Goal: Task Accomplishment & Management: Complete application form

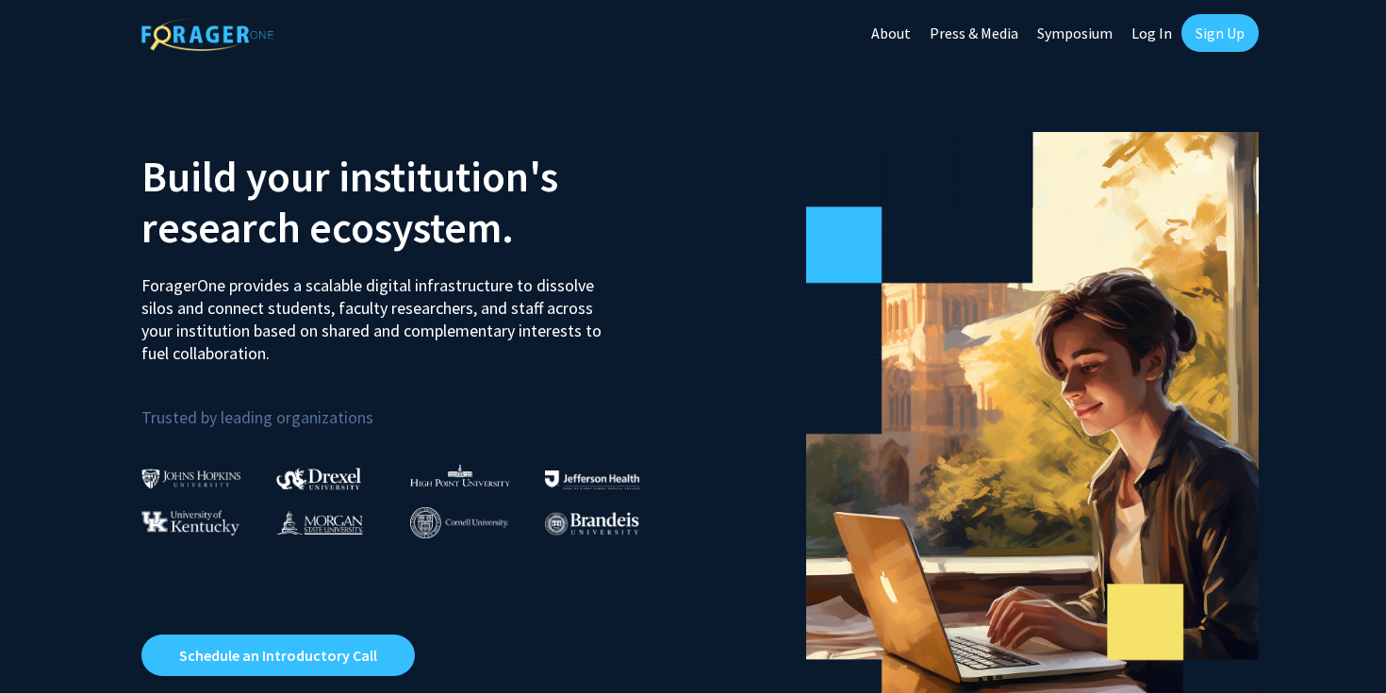
click at [1160, 37] on link "Log In" at bounding box center [1151, 33] width 59 height 66
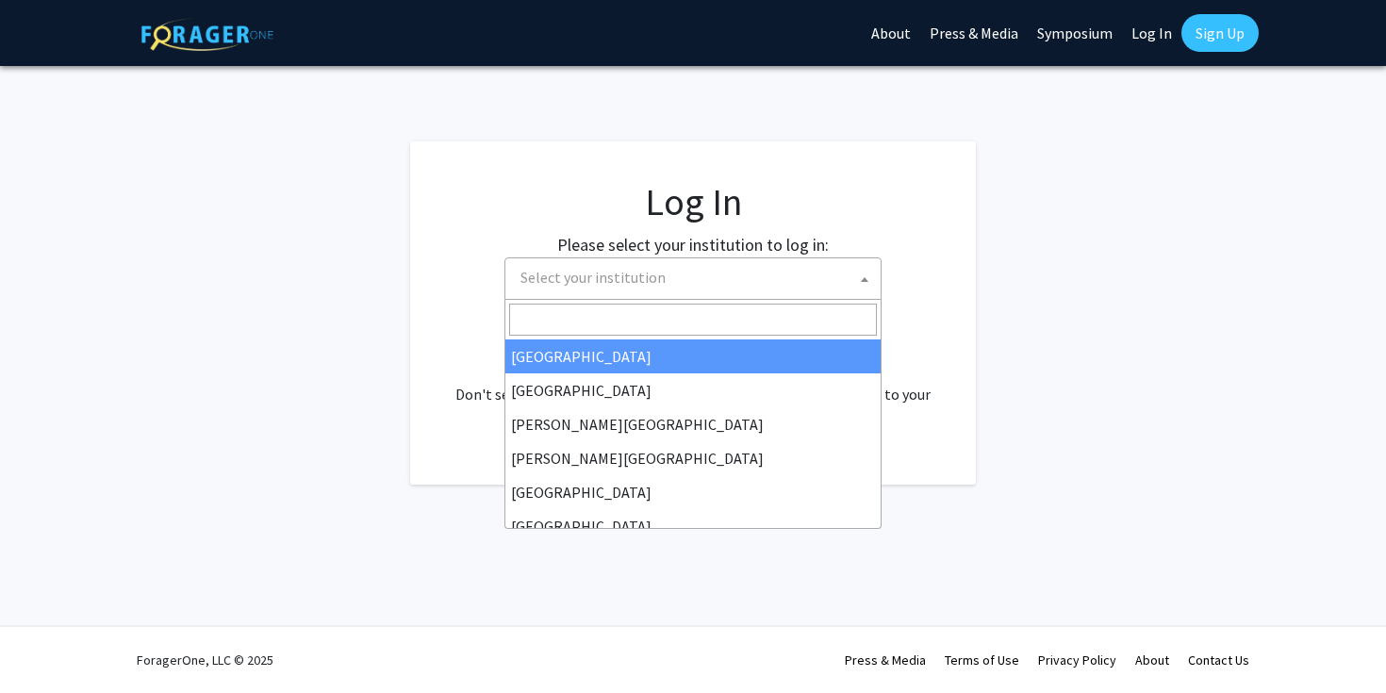
click at [663, 287] on span "Select your institution" at bounding box center [697, 277] width 368 height 39
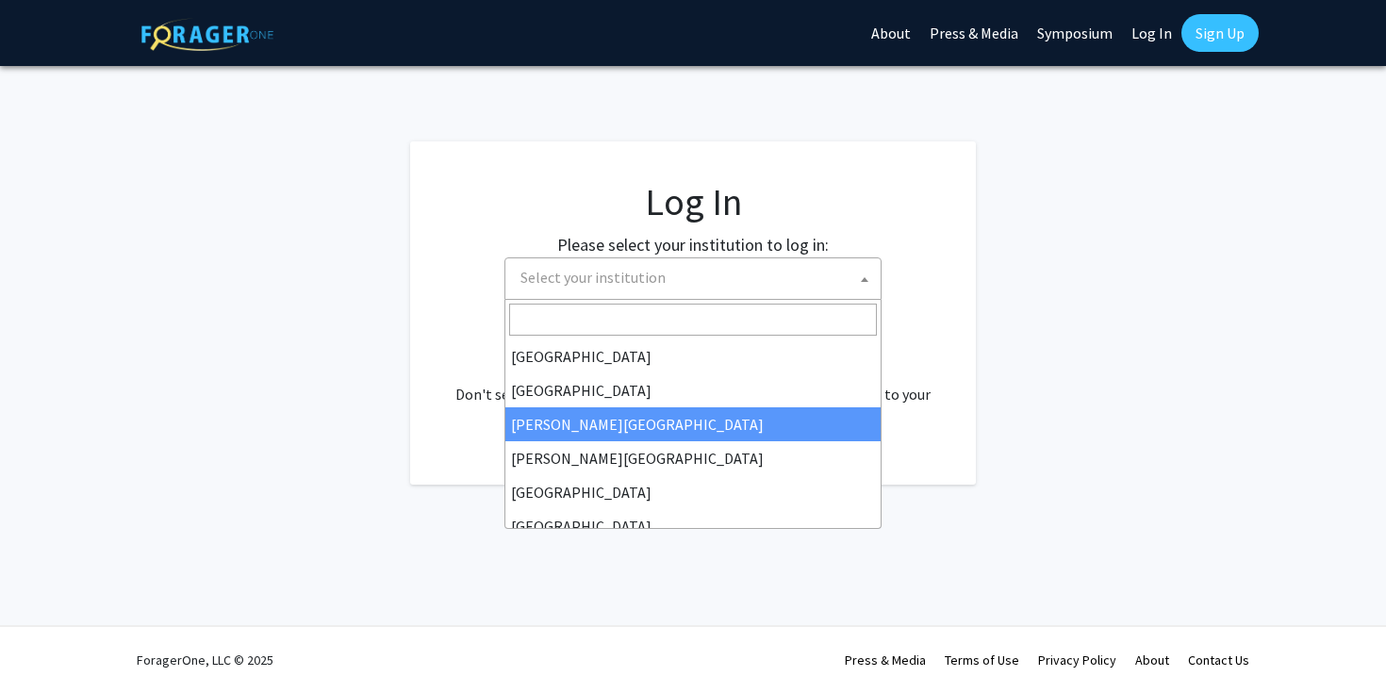
scroll to position [660, 0]
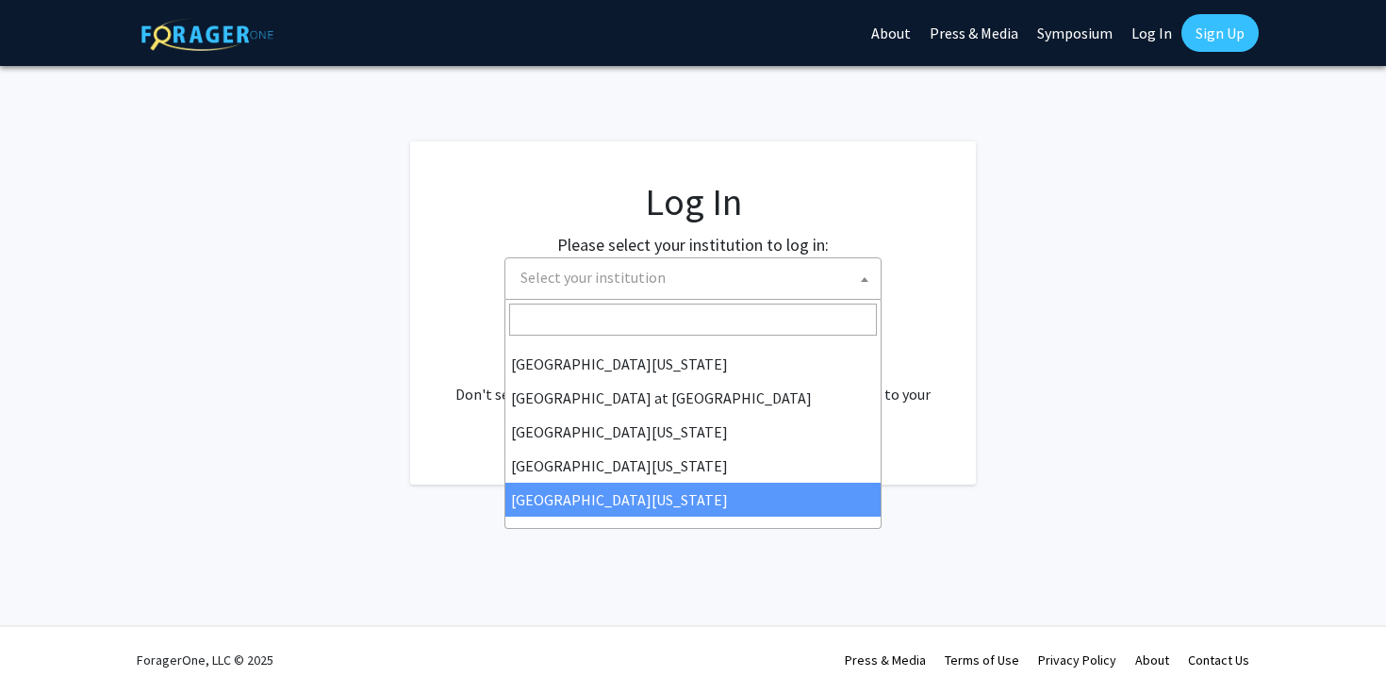
select select "33"
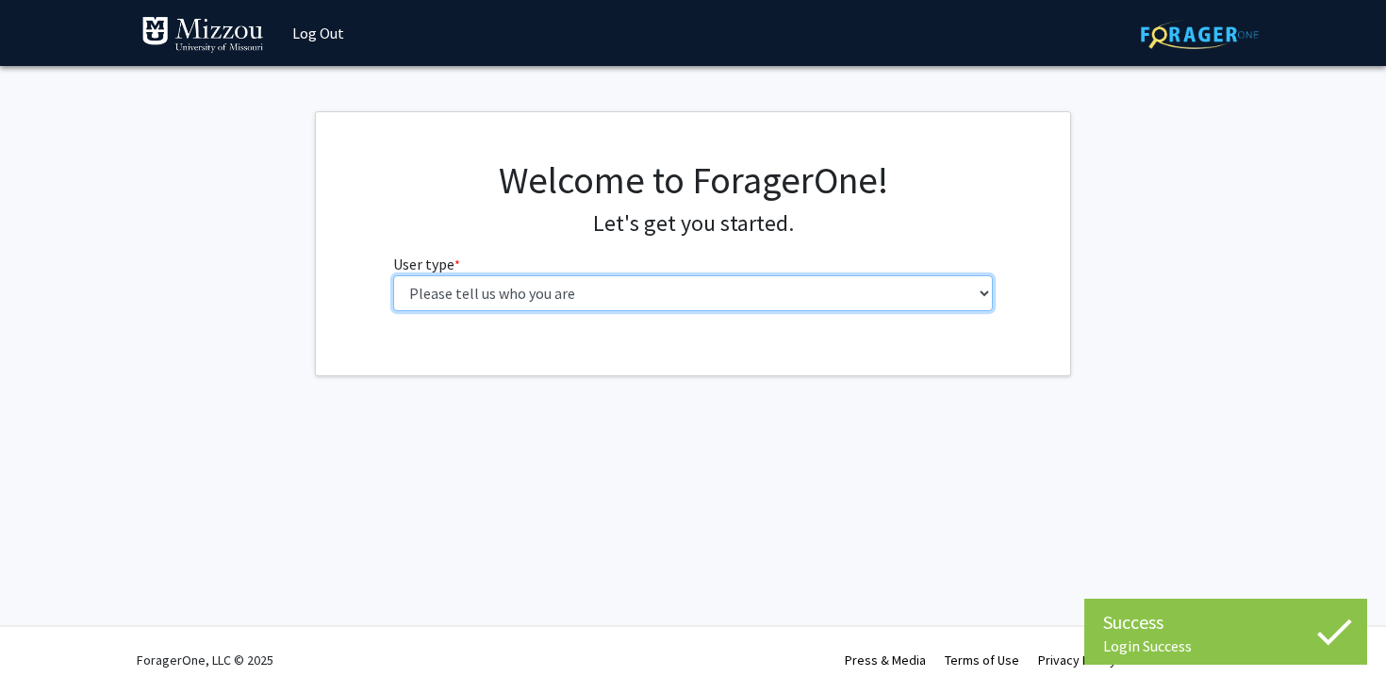
click at [751, 291] on select "Please tell us who you are Undergraduate Student Master's Student Doctoral Cand…" at bounding box center [693, 293] width 601 height 36
select select "1: undergrad"
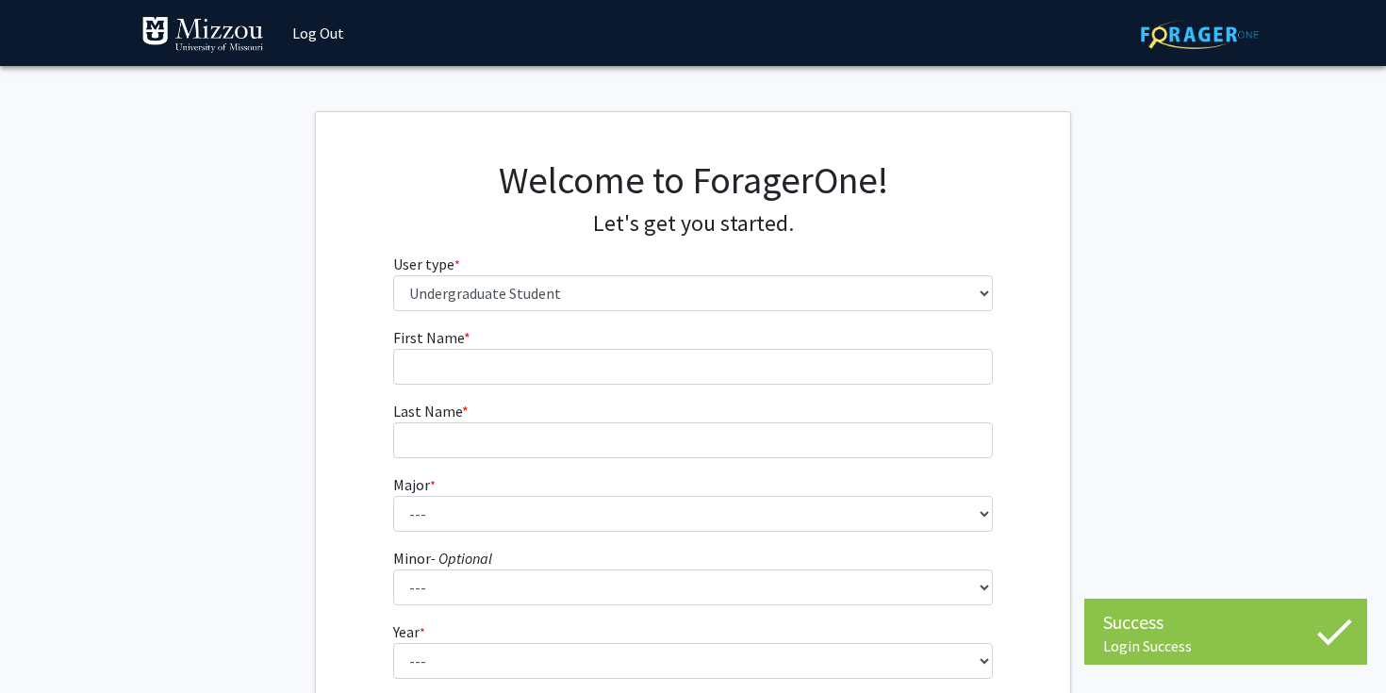
click at [745, 385] on form "First Name * required Last Name * required Major * required --- Agribusiness Ma…" at bounding box center [693, 556] width 601 height 460
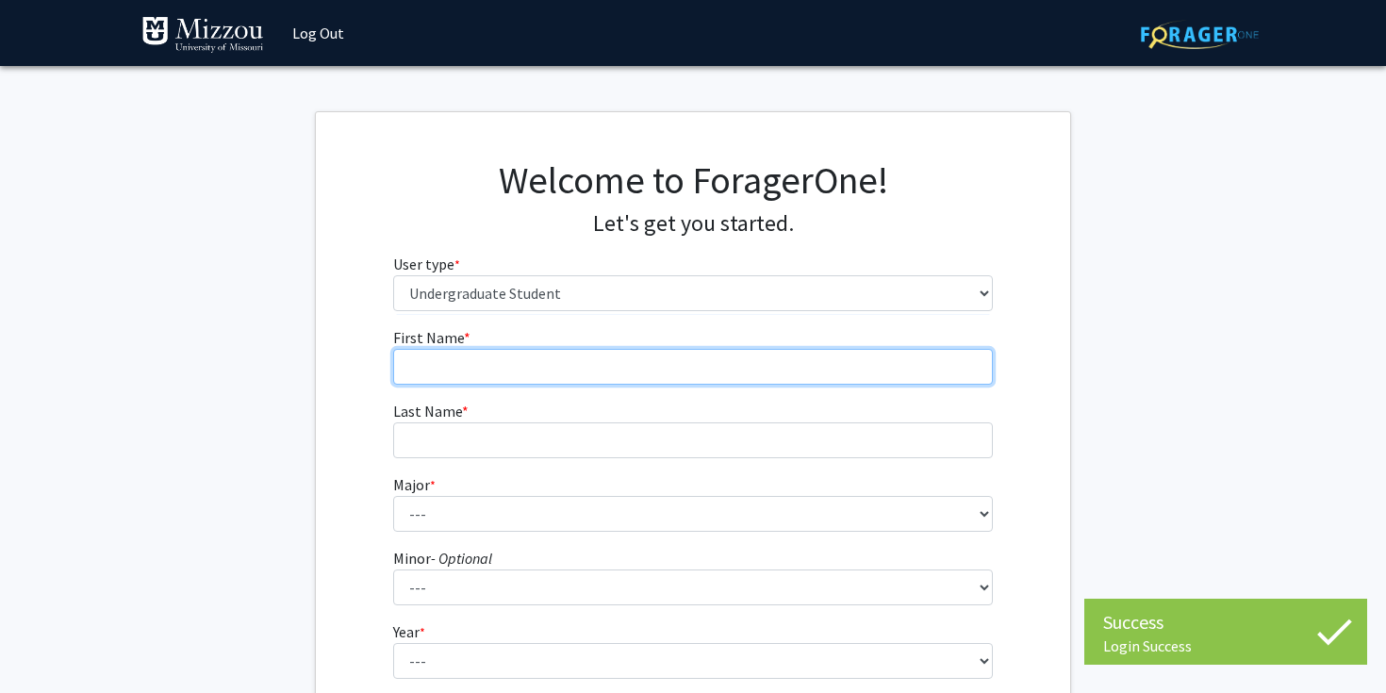
click at [696, 354] on input "First Name * required" at bounding box center [693, 367] width 601 height 36
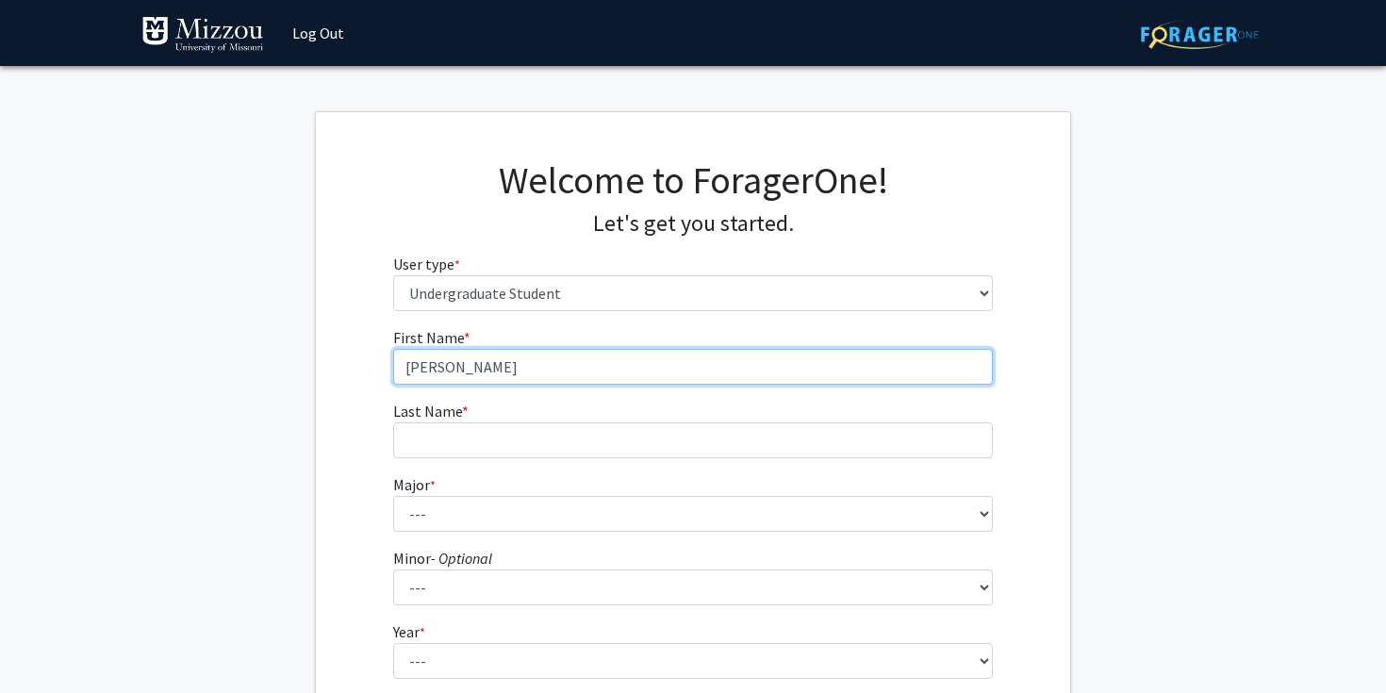
type input "Avery"
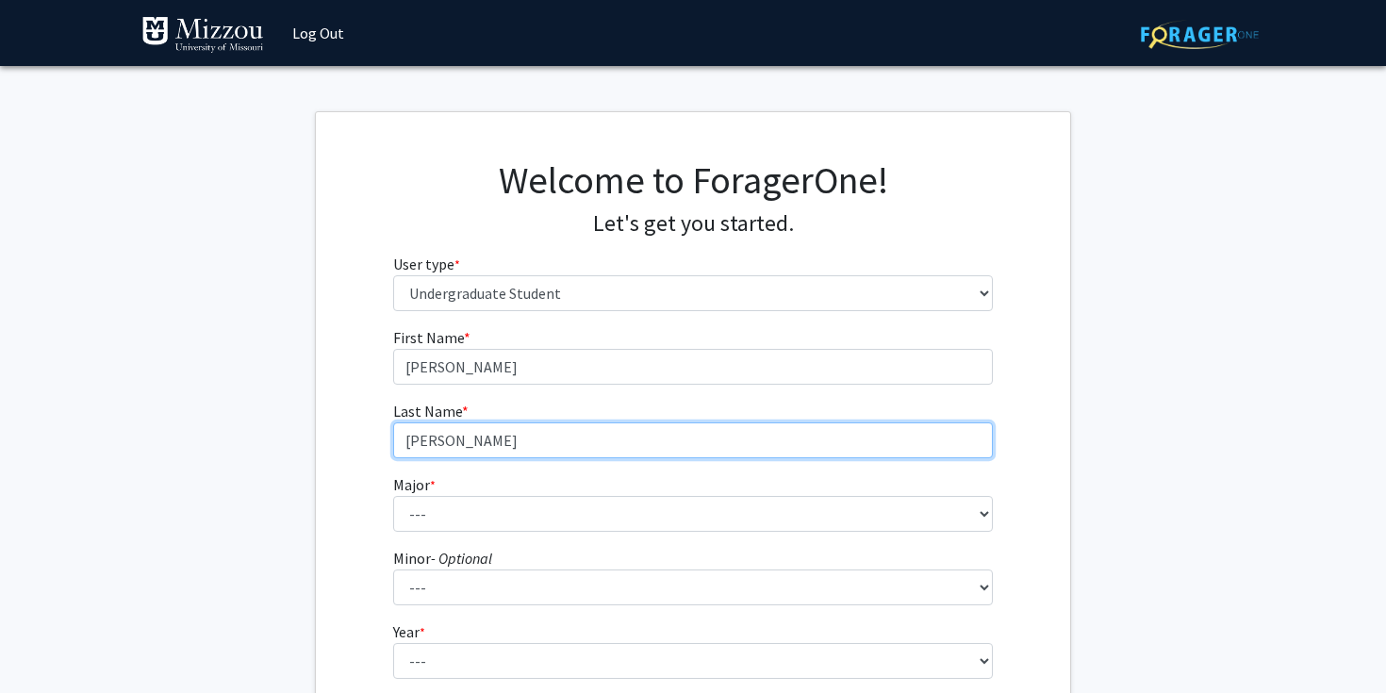
type input "Copeland"
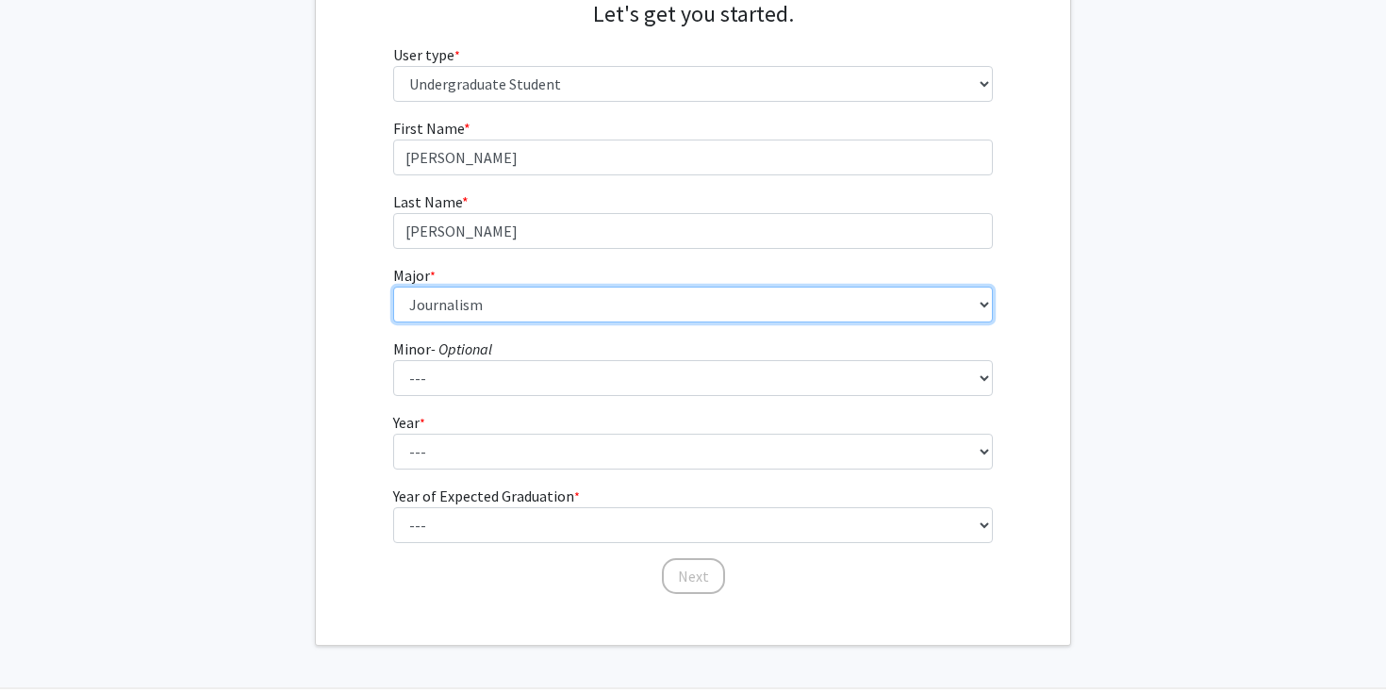
scroll to position [208, 0]
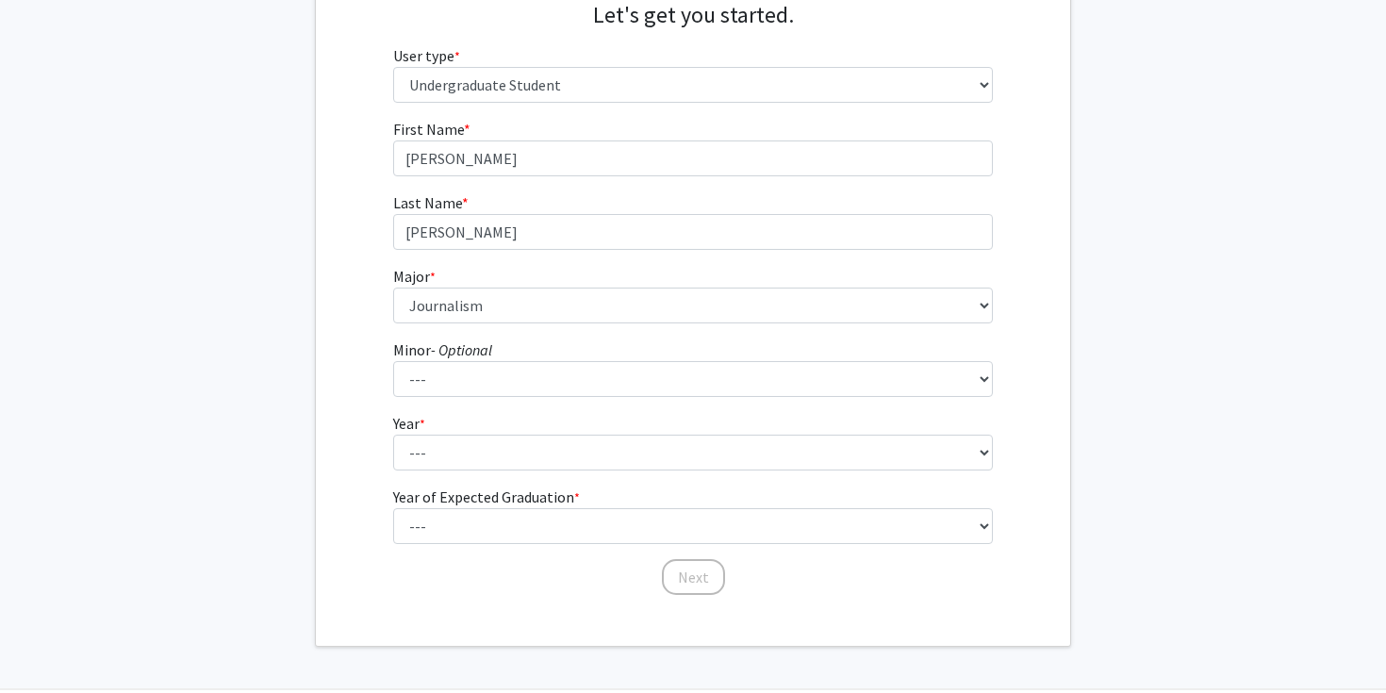
click at [363, 456] on div "First Name * required Avery Last Name * required Copeland Major * required --- …" at bounding box center [693, 357] width 754 height 479
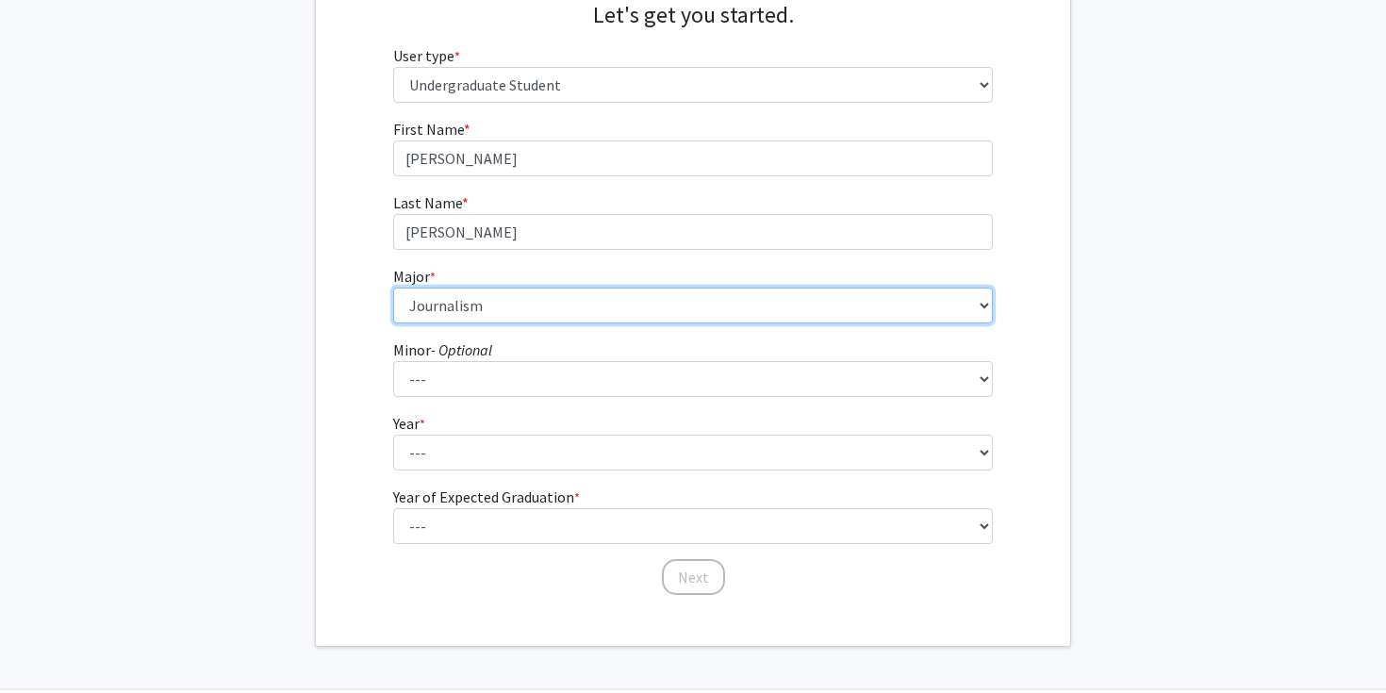
click at [476, 309] on select "--- Agribusiness Management Agricultural Education Agricultural Education: Comm…" at bounding box center [693, 306] width 601 height 36
click at [456, 320] on select "--- Agribusiness Management Agricultural Education Agricultural Education: Comm…" at bounding box center [693, 306] width 601 height 36
select select "134: 2627"
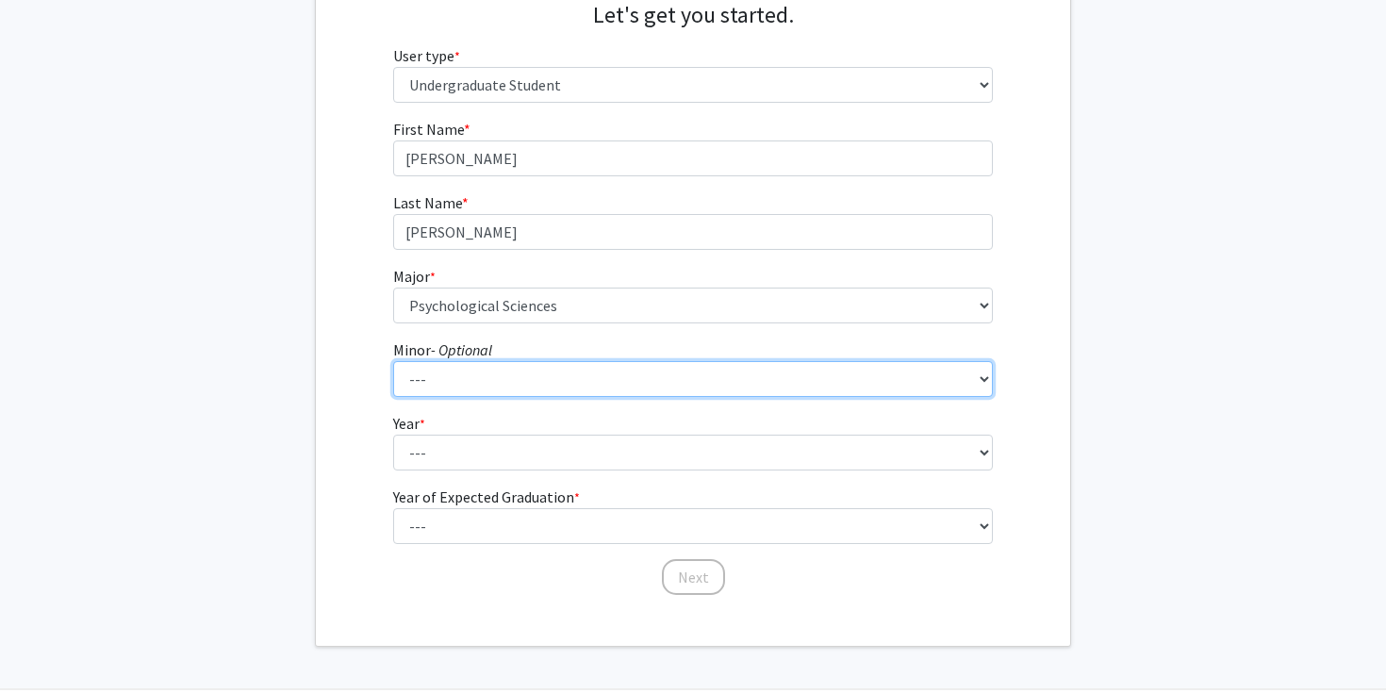
click at [424, 373] on select "--- Accountancy Aerospace Engineering Aerospace Studies Agribusiness Management…" at bounding box center [693, 379] width 601 height 36
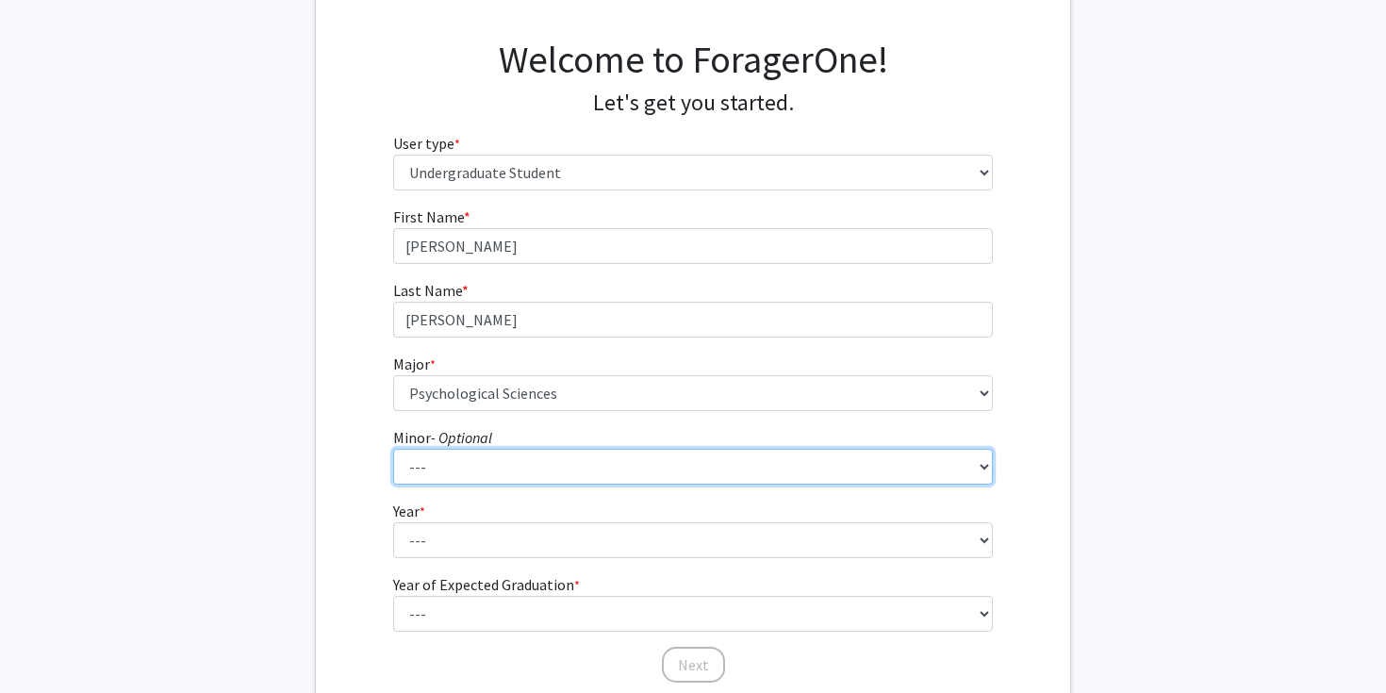
scroll to position [272, 0]
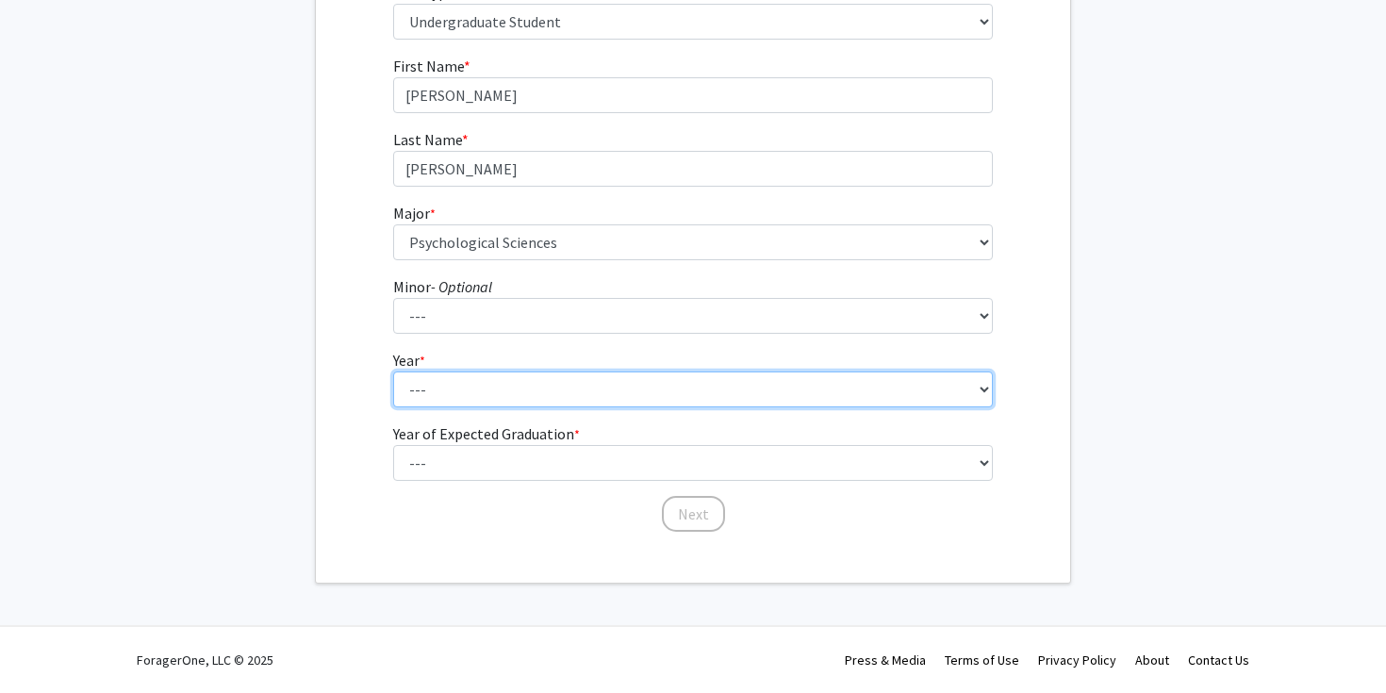
click at [437, 401] on select "--- First-year Sophomore Junior Senior Postbaccalaureate Certificate" at bounding box center [693, 390] width 601 height 36
select select "2: sophomore"
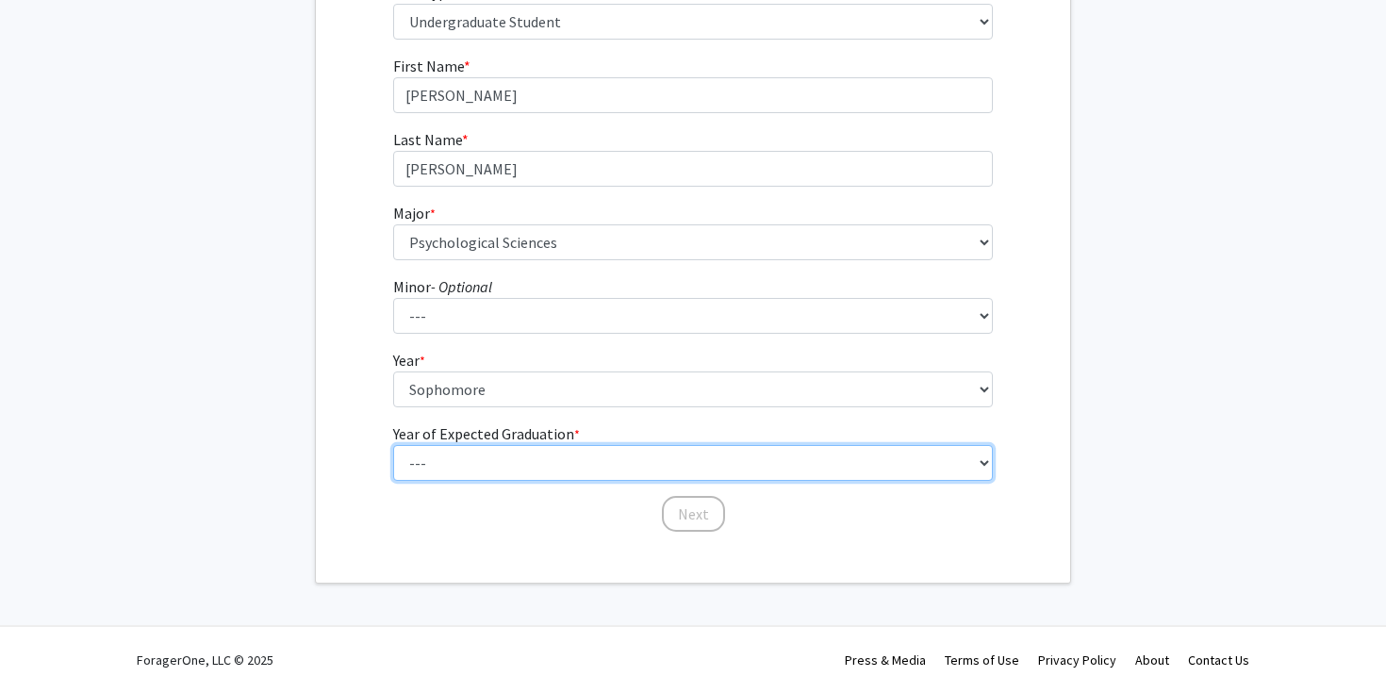
click at [487, 457] on select "--- 2025 2026 2027 2028 2029 2030 2031 2032 2033 2034" at bounding box center [693, 463] width 601 height 36
select select "4: 2028"
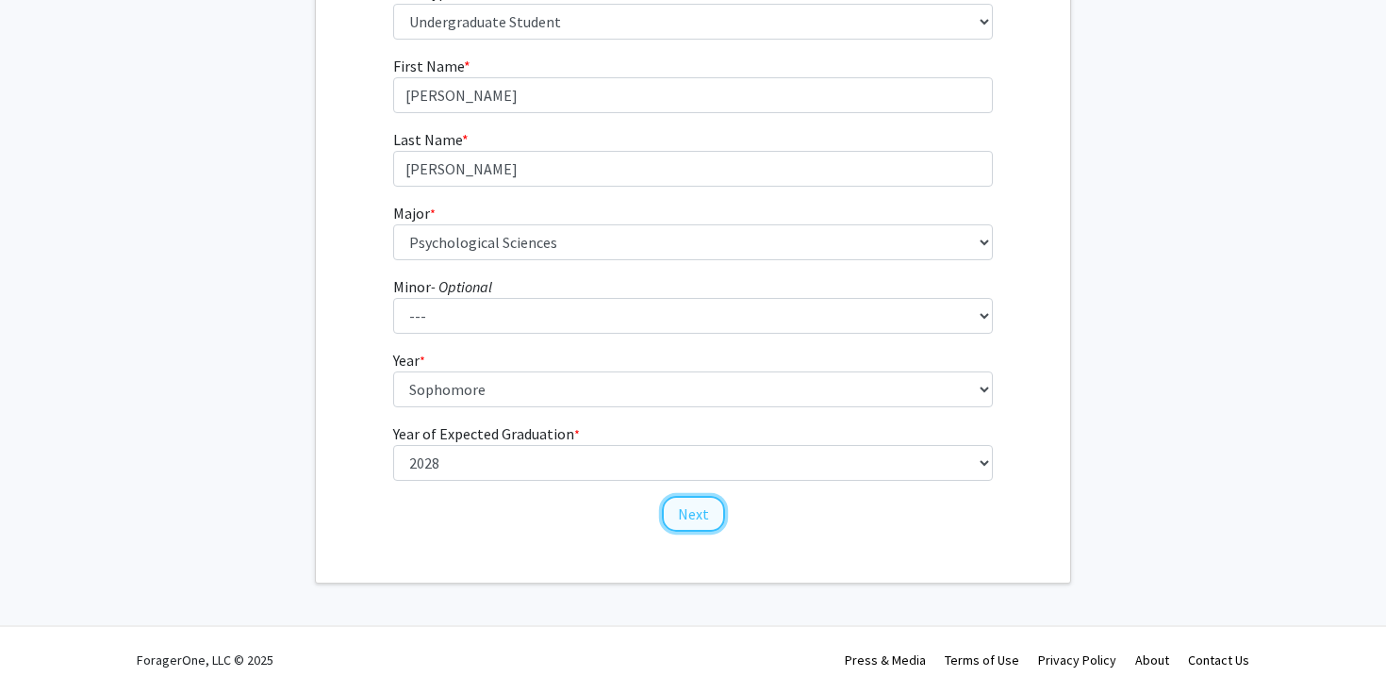
click at [687, 515] on button "Next" at bounding box center [693, 514] width 63 height 36
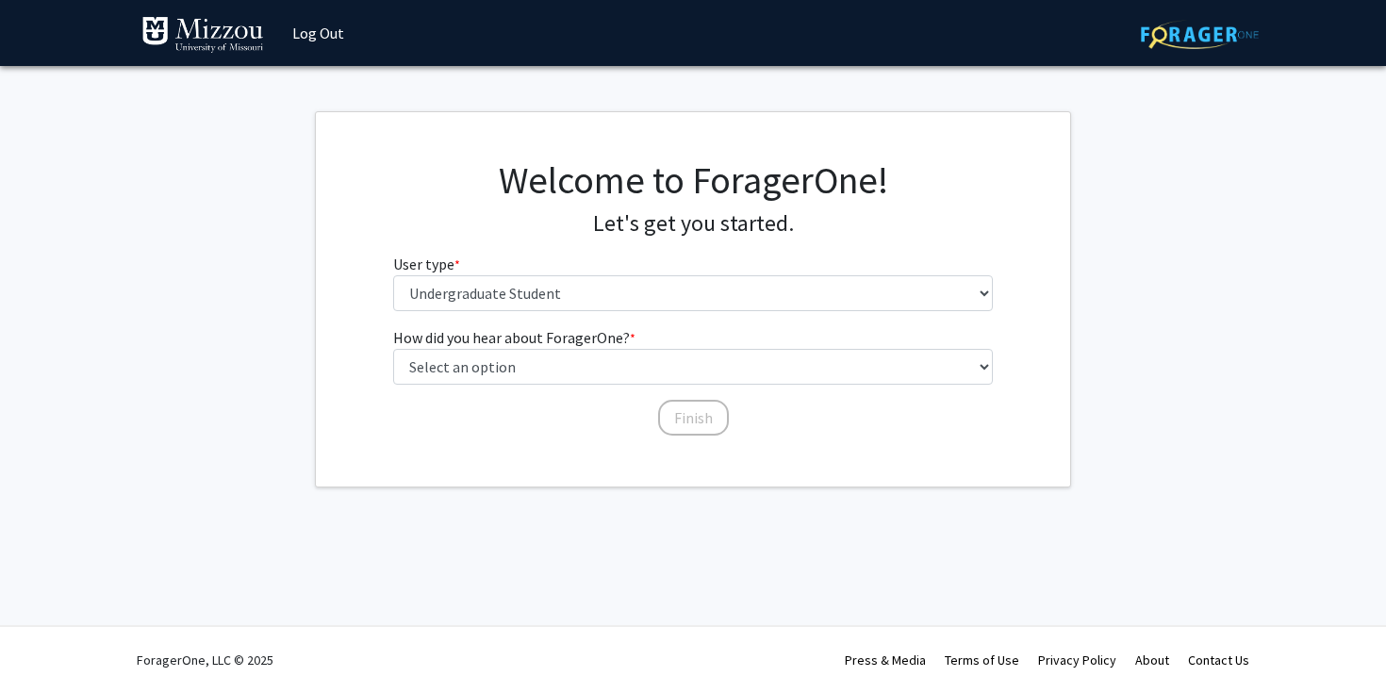
scroll to position [0, 0]
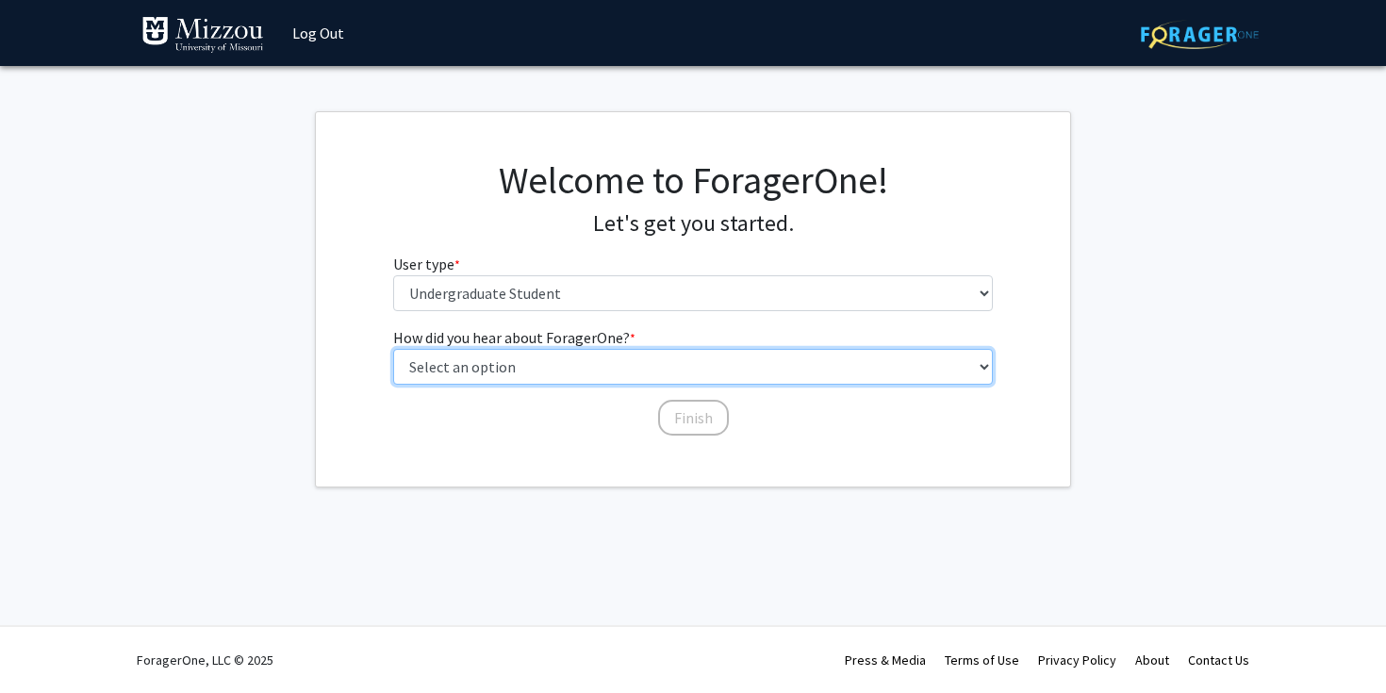
click at [579, 369] on select "Select an option Peer/student recommendation Faculty/staff recommendation Unive…" at bounding box center [693, 367] width 601 height 36
select select "2: faculty_recommendation"
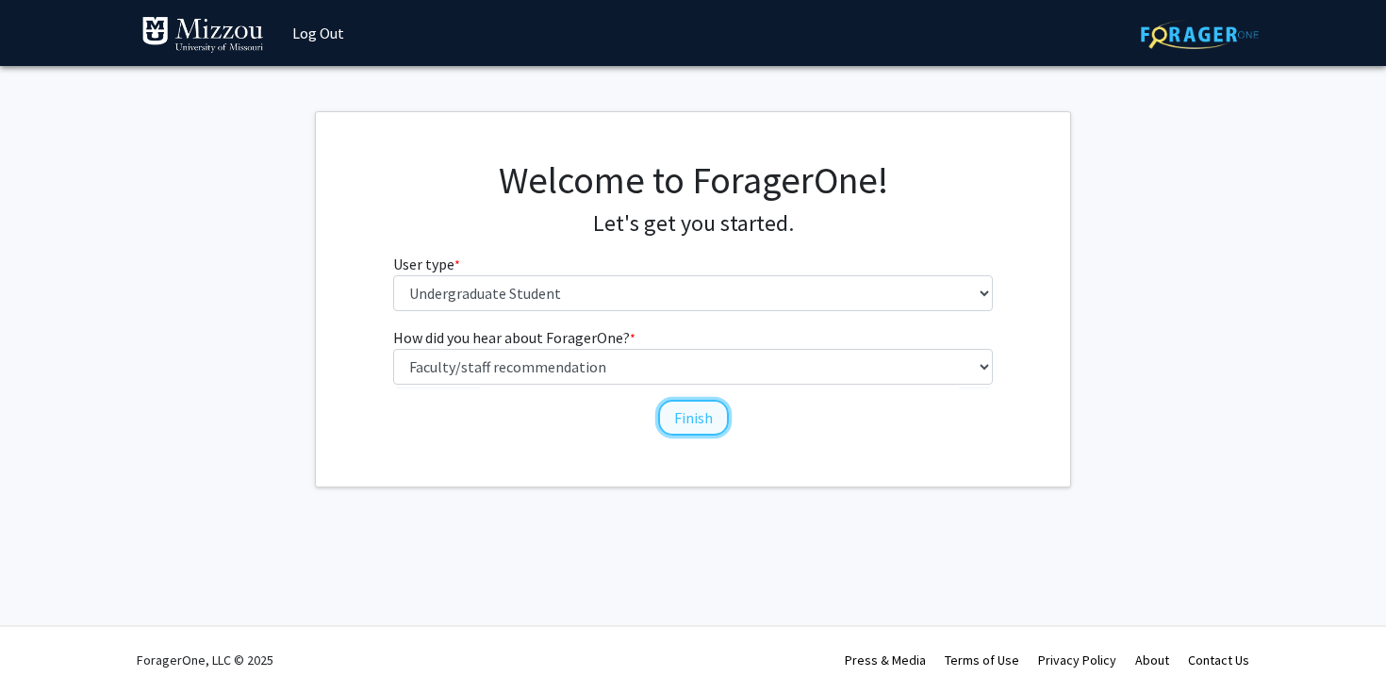
click at [708, 428] on button "Finish" at bounding box center [693, 418] width 71 height 36
